Goal: Transaction & Acquisition: Purchase product/service

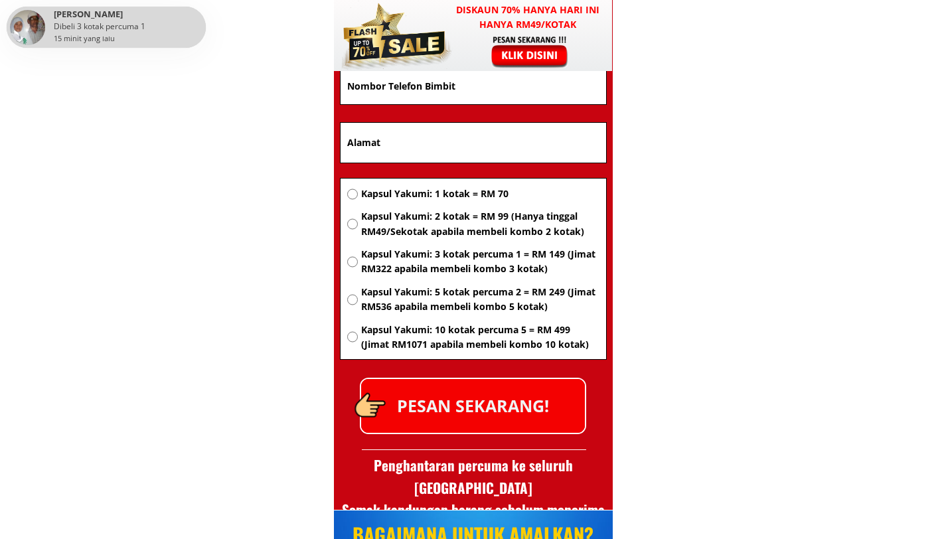
scroll to position [8846, 0]
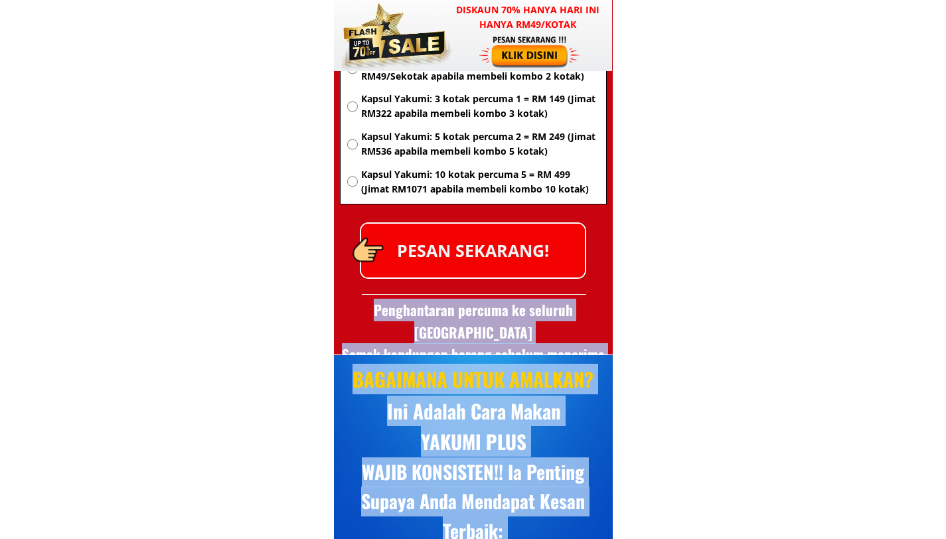
drag, startPoint x: 148, startPoint y: 29, endPoint x: 93, endPoint y: 23, distance: 55.4
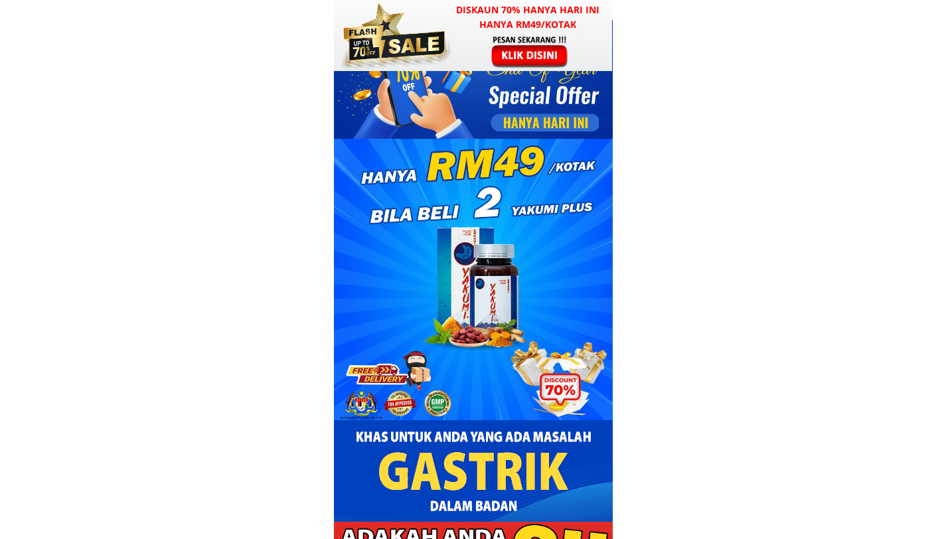
scroll to position [0, 0]
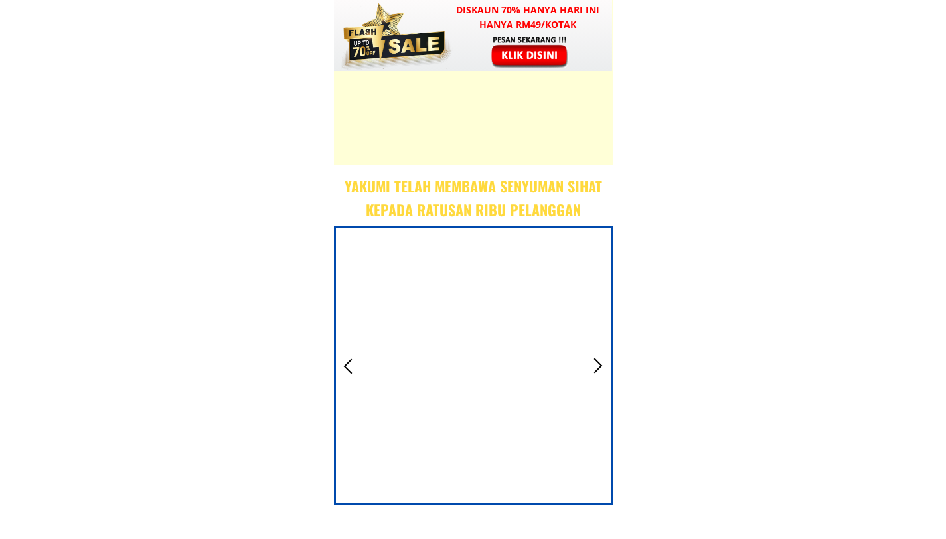
scroll to position [6260, 0]
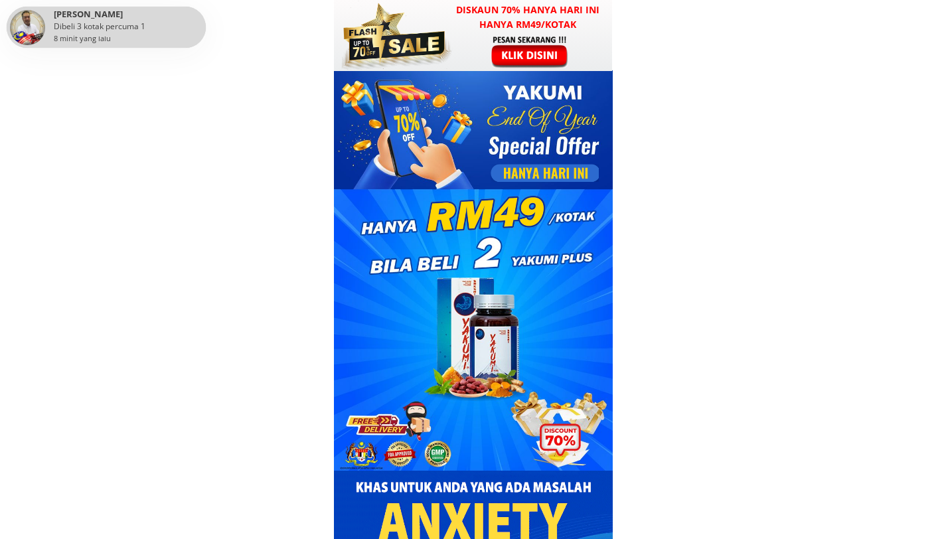
scroll to position [608, 0]
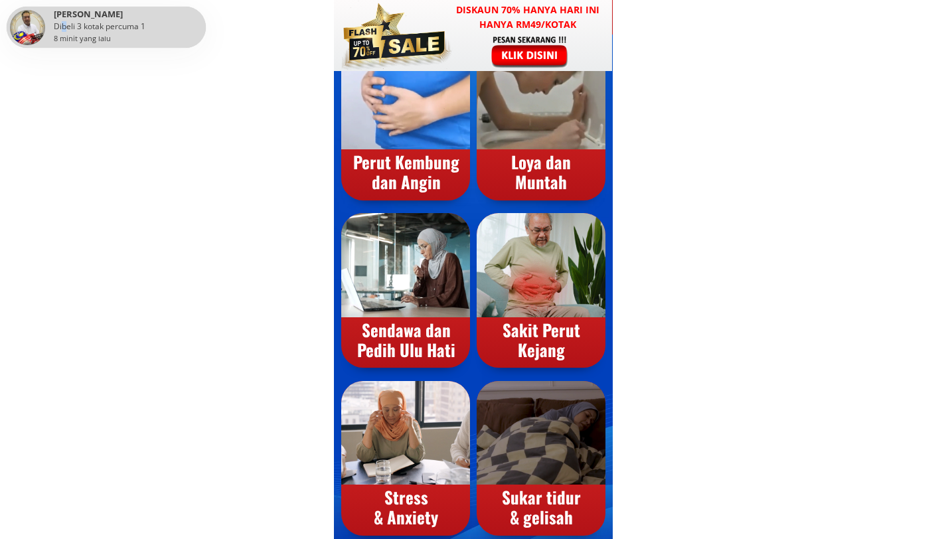
click at [64, 27] on div "Dibeli 3 kotak percuma 1" at bounding box center [128, 26] width 149 height 11
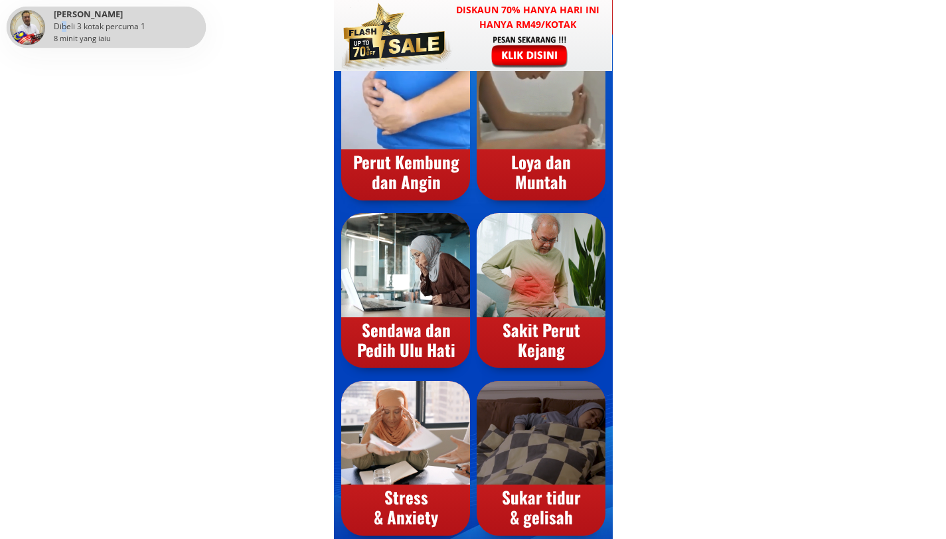
click at [64, 27] on div "Dibeli 3 kotak percuma 1" at bounding box center [128, 26] width 149 height 11
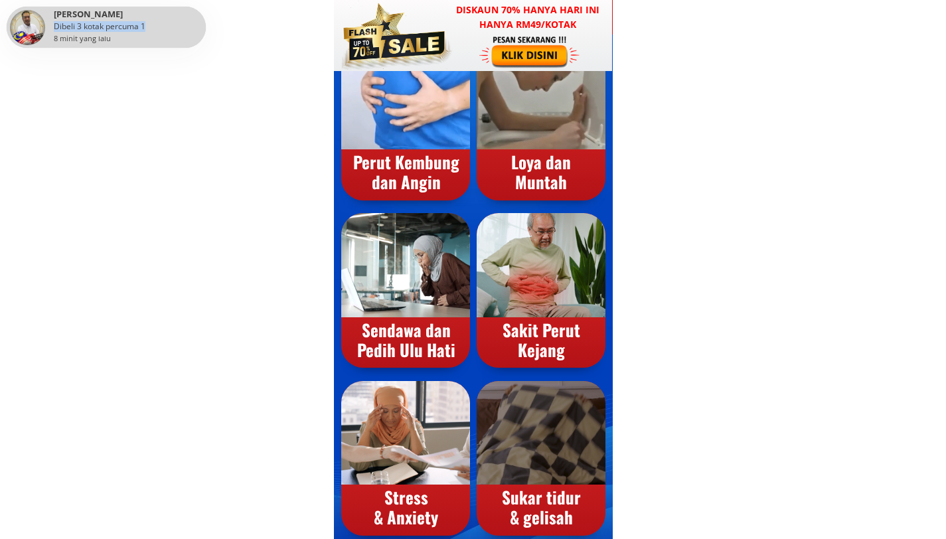
click at [64, 27] on div "Dibeli 3 kotak percuma 1" at bounding box center [128, 26] width 149 height 11
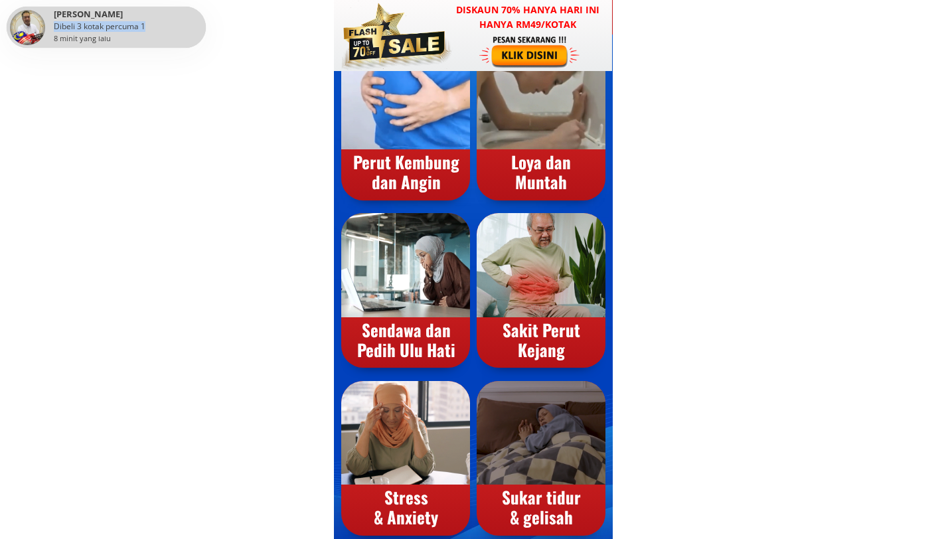
copy div "Dibeli 3 kotak percuma 1"
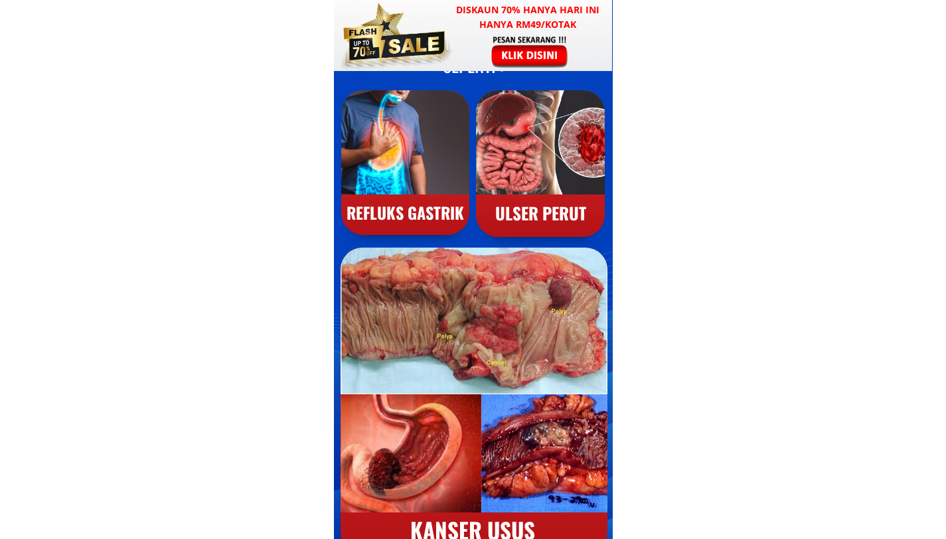
scroll to position [1697, 0]
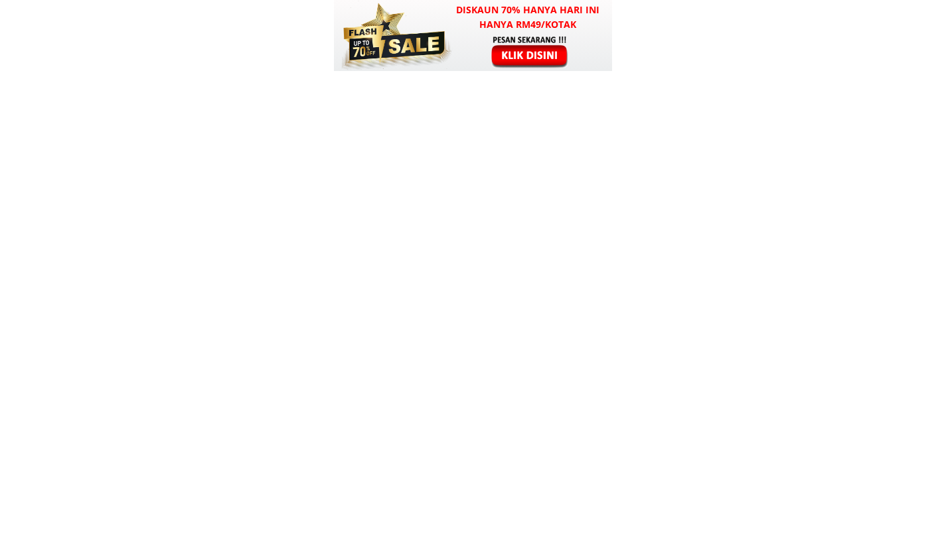
scroll to position [3999, 0]
